Goal: Check status: Check status

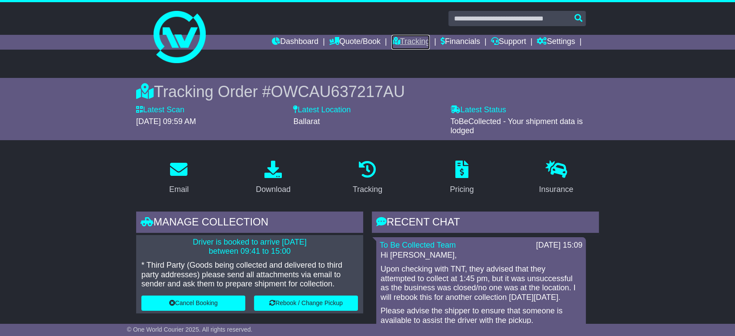
click at [416, 39] on link "Tracking" at bounding box center [410, 42] width 38 height 15
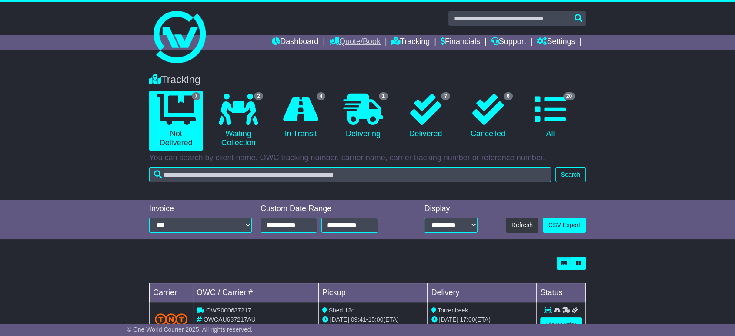
click at [340, 43] on link "Quote/Book" at bounding box center [354, 42] width 51 height 15
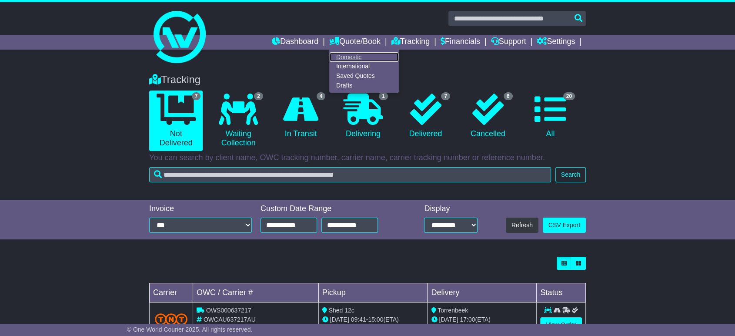
click at [345, 52] on link "Domestic" at bounding box center [364, 57] width 69 height 10
